Goal: Task Accomplishment & Management: Manage account settings

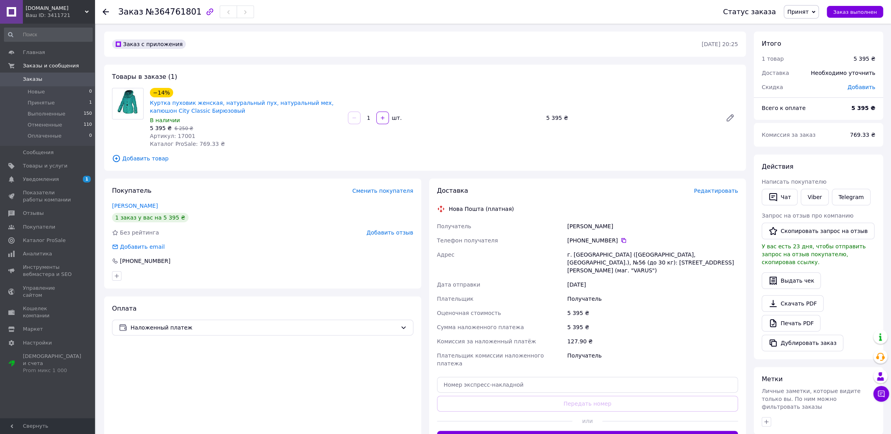
click at [26, 78] on span "Заказы" at bounding box center [32, 79] width 19 height 7
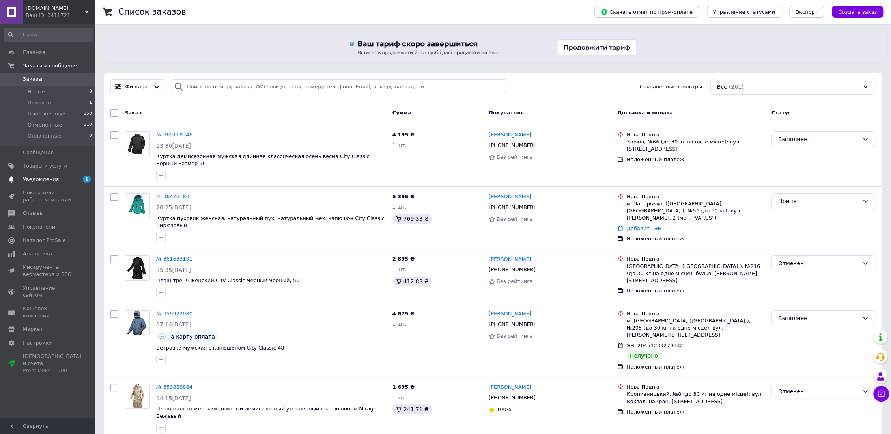
click at [42, 178] on span "Уведомления" at bounding box center [41, 179] width 36 height 7
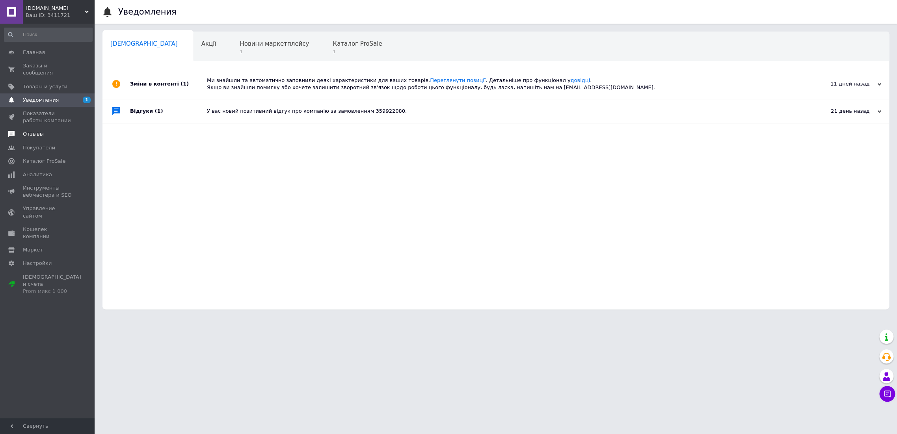
click at [35, 131] on span "Отзывы" at bounding box center [33, 134] width 21 height 7
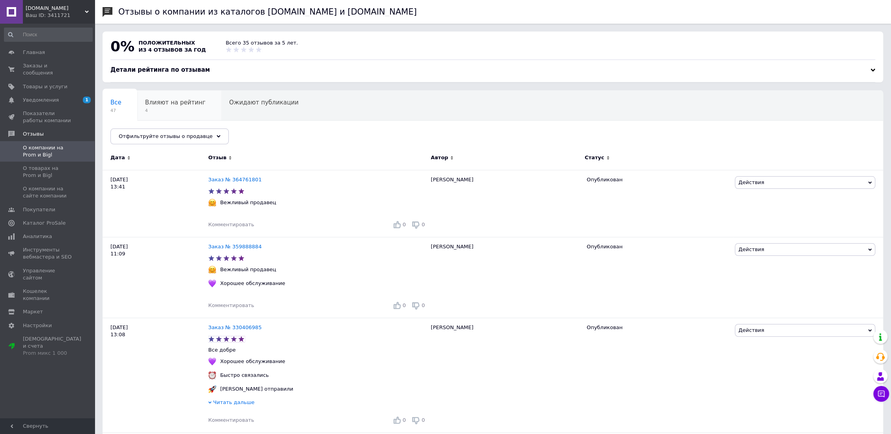
click at [172, 104] on span "Влияют на рейтинг" at bounding box center [175, 102] width 60 height 7
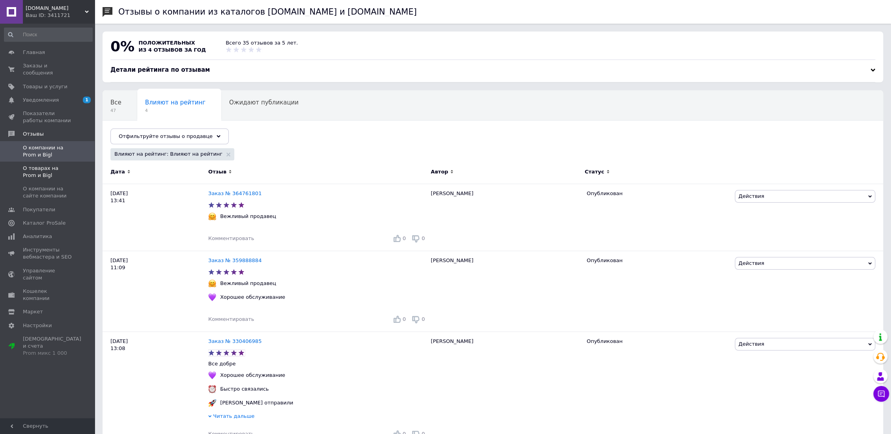
click at [52, 165] on span "О товарах на Prom и Bigl" at bounding box center [48, 172] width 50 height 14
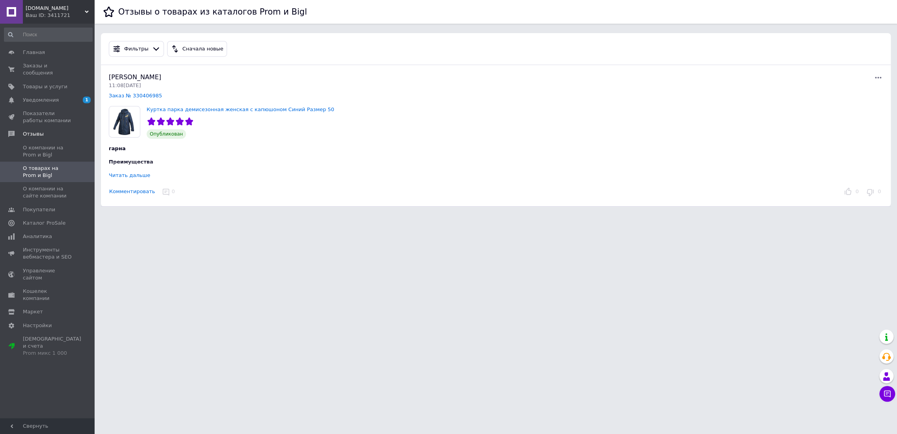
click at [115, 176] on div "Читать дальше" at bounding box center [129, 175] width 41 height 6
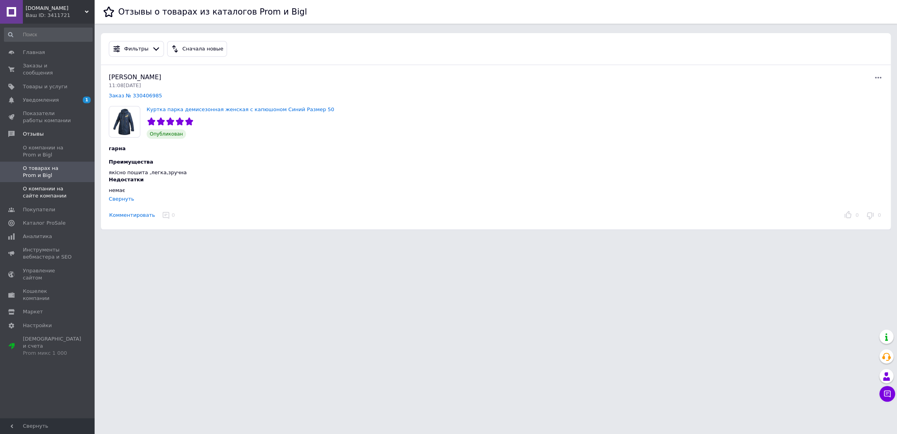
click at [41, 185] on span "О компании на сайте компании" at bounding box center [48, 192] width 50 height 14
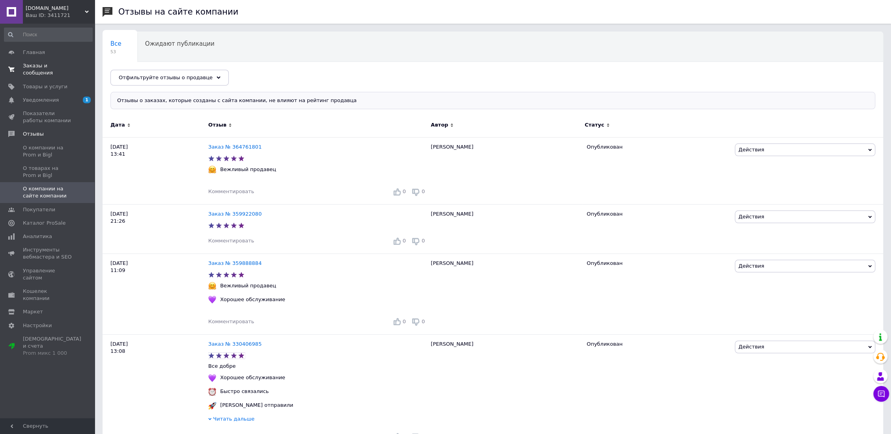
click at [39, 66] on span "Заказы и сообщения" at bounding box center [48, 69] width 50 height 14
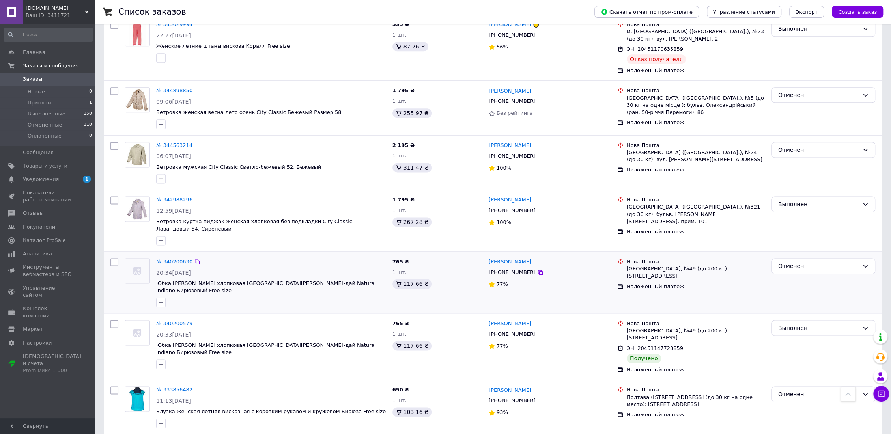
scroll to position [891, 0]
